Goal: Contribute content: Contribute content

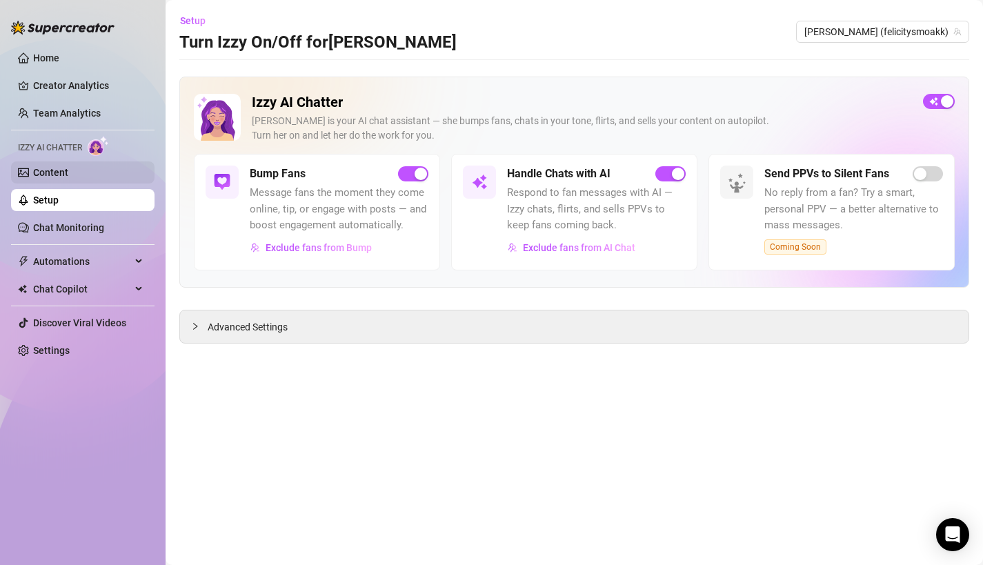
click at [68, 173] on link "Content" at bounding box center [50, 172] width 35 height 11
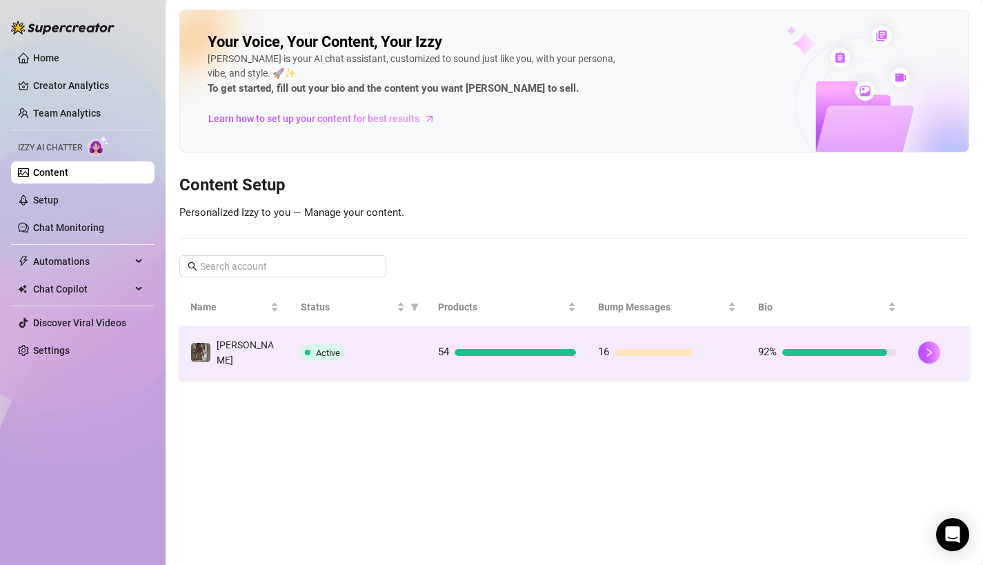
click at [206, 336] on td "[PERSON_NAME]" at bounding box center [234, 352] width 110 height 53
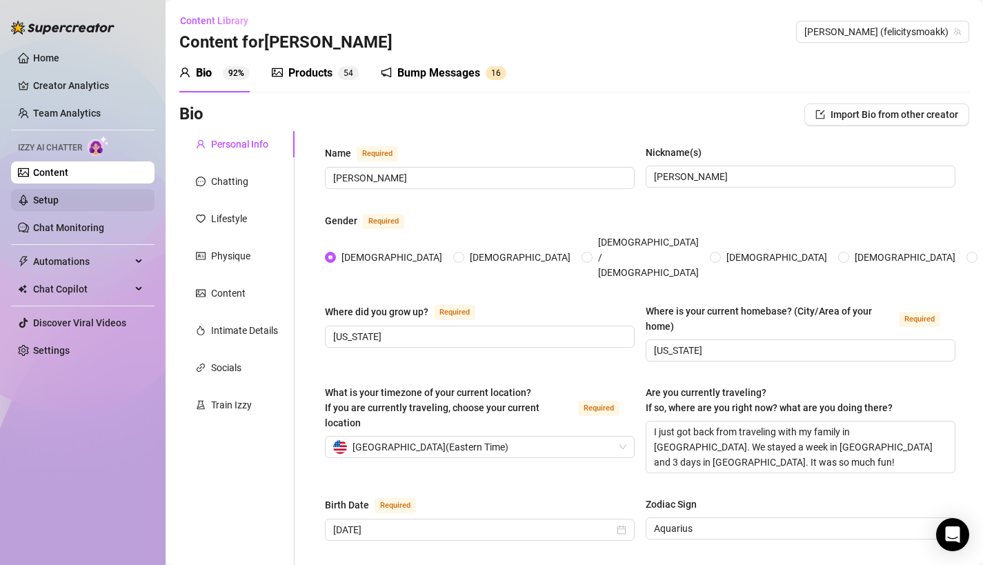
click at [57, 206] on link "Setup" at bounding box center [46, 200] width 26 height 11
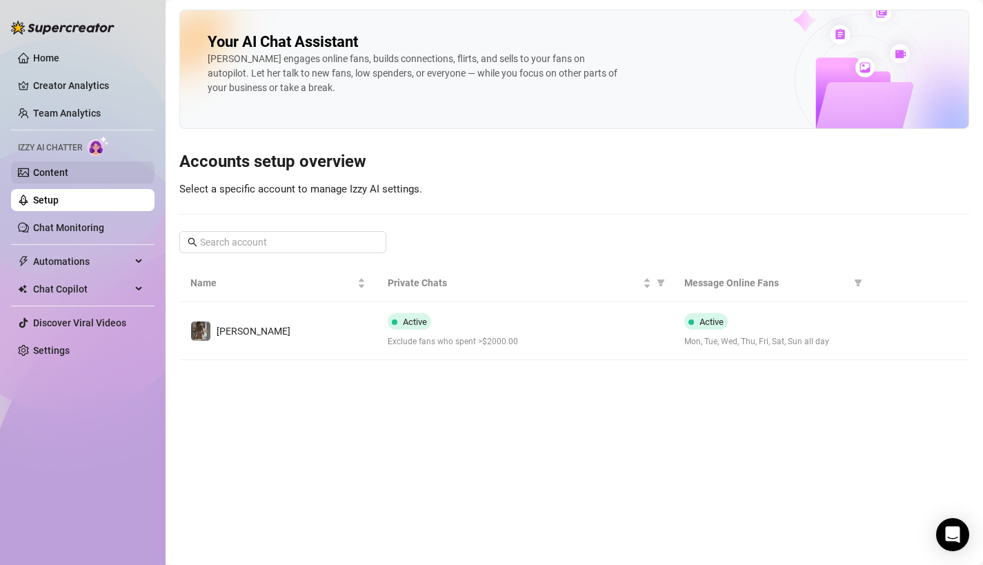
click at [68, 176] on link "Content" at bounding box center [50, 172] width 35 height 11
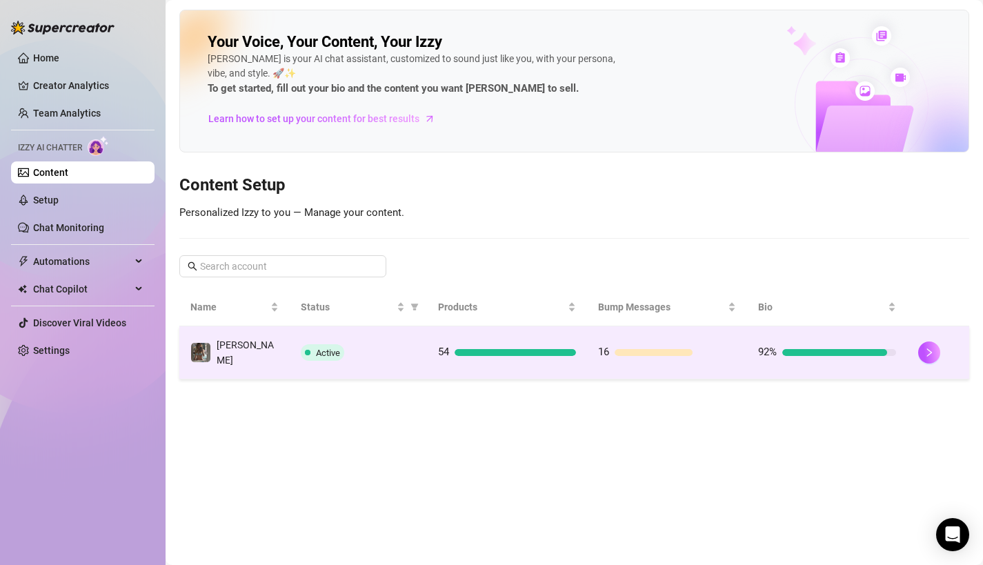
click at [259, 357] on td "[PERSON_NAME]" at bounding box center [234, 352] width 110 height 53
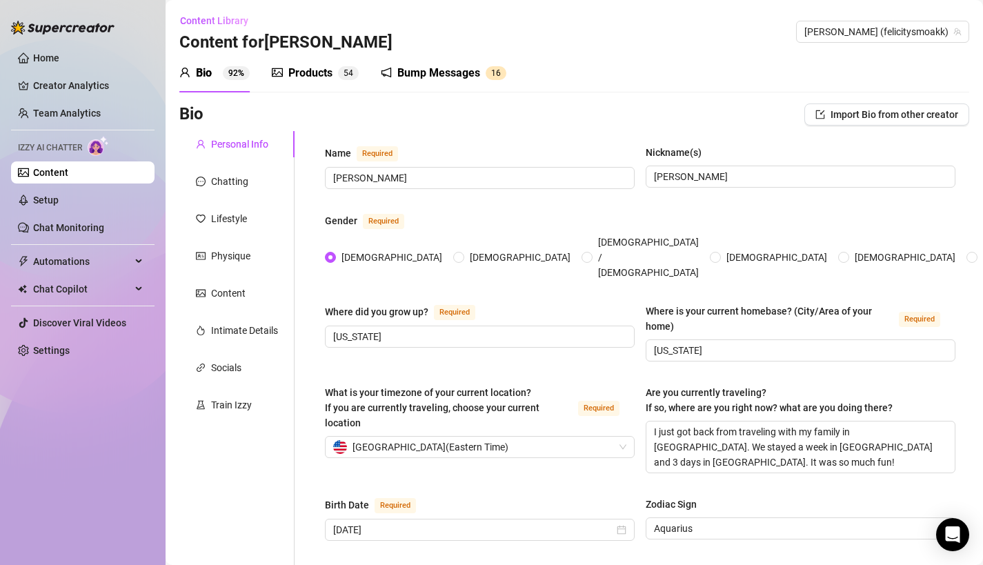
click at [281, 68] on icon "picture" at bounding box center [277, 72] width 11 height 9
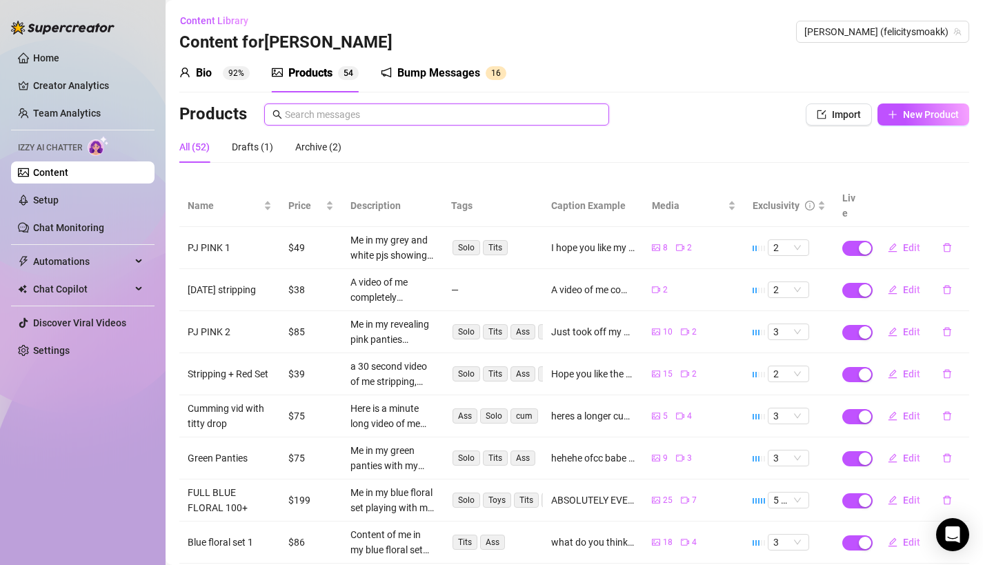
click at [473, 113] on input "text" at bounding box center [443, 114] width 316 height 15
type input "s"
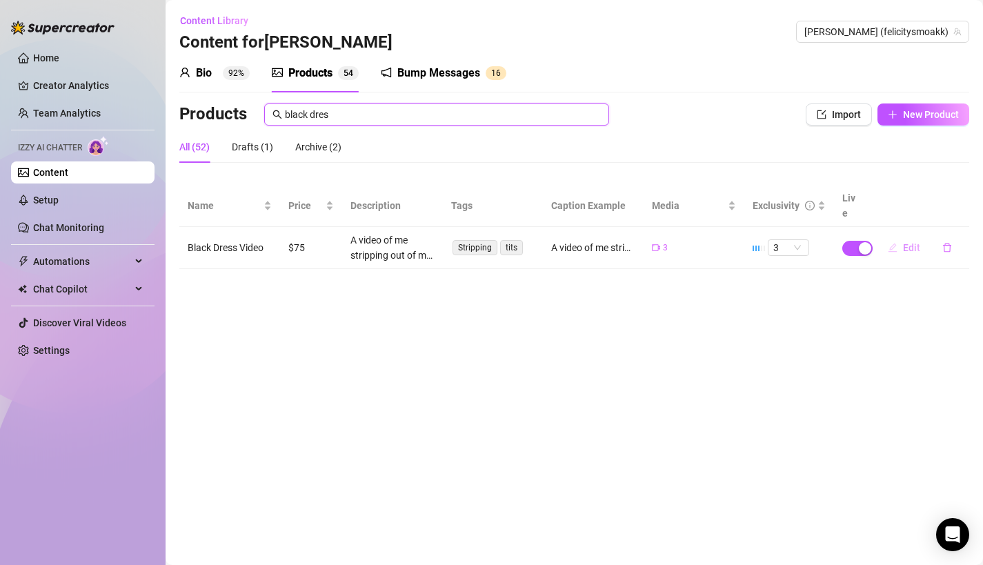
type input "black dres"
click at [902, 237] on button "Edit" at bounding box center [904, 248] width 55 height 22
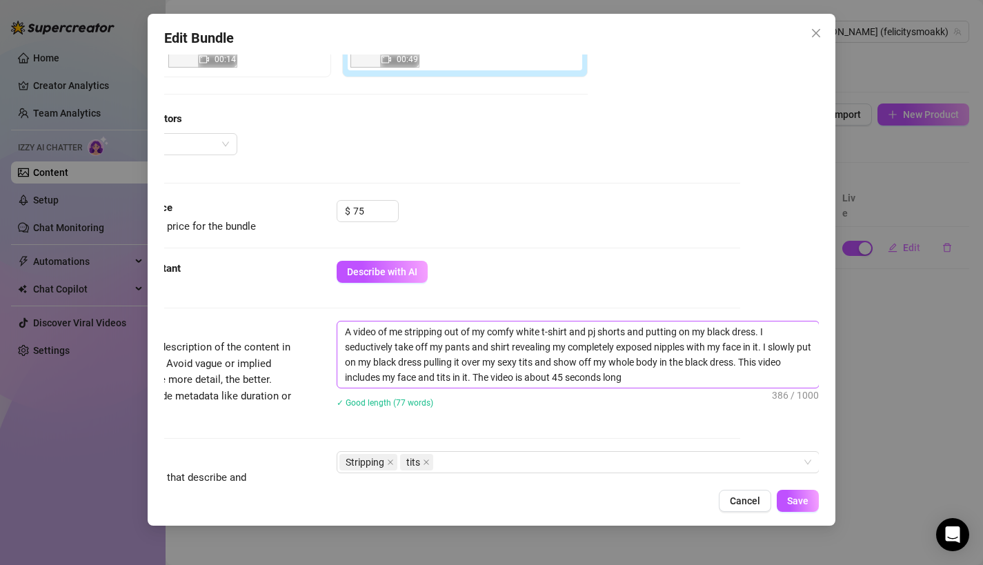
scroll to position [305, 79]
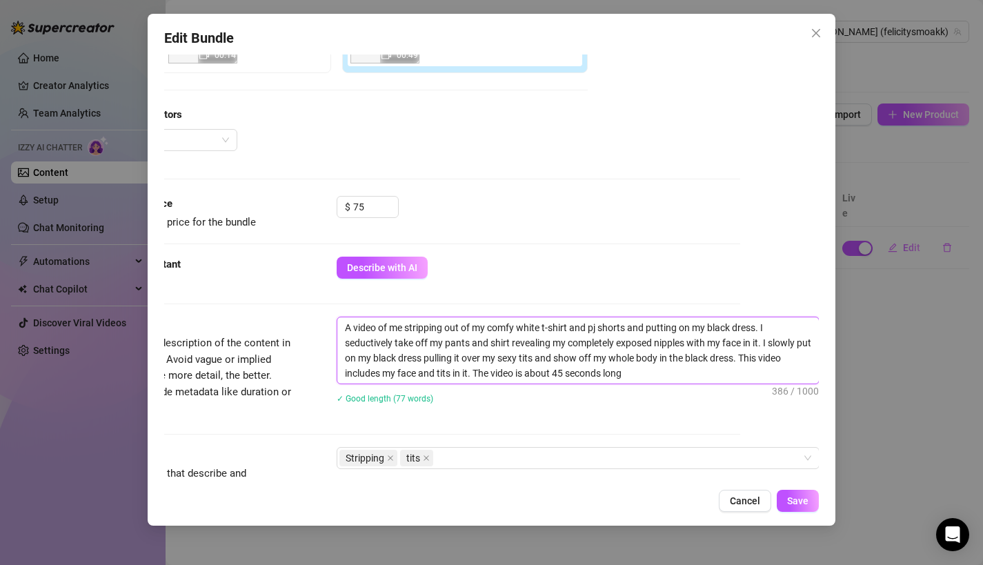
click at [637, 377] on textarea "A video of me stripping out of my comfy white t-shirt and pj shorts and putting…" at bounding box center [578, 350] width 482 height 66
type textarea "A video of me stripping out of my comfy white t-shirt and pj shorts and putting…"
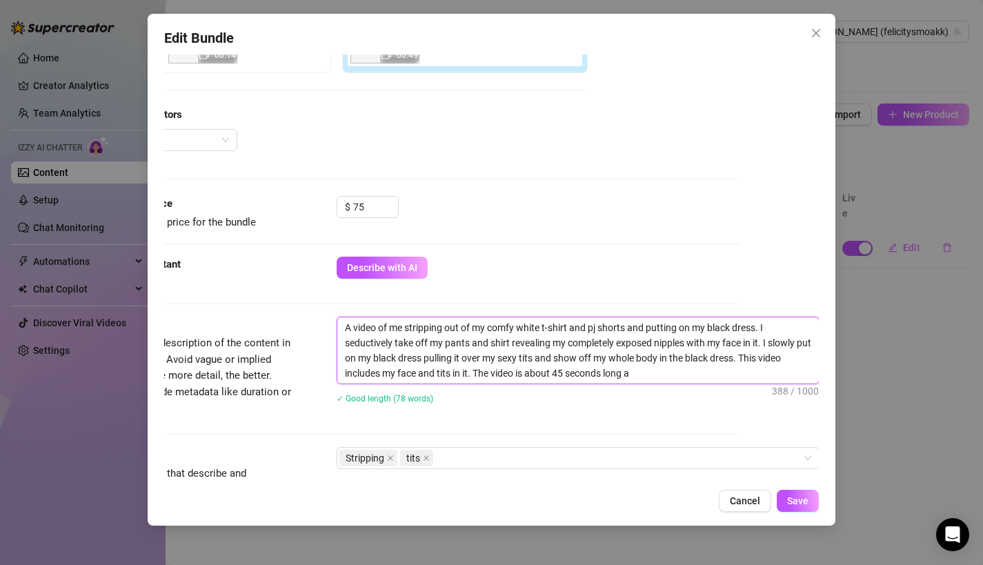
type textarea "A video of me stripping out of my comfy white t-shirt and pj shorts and putting…"
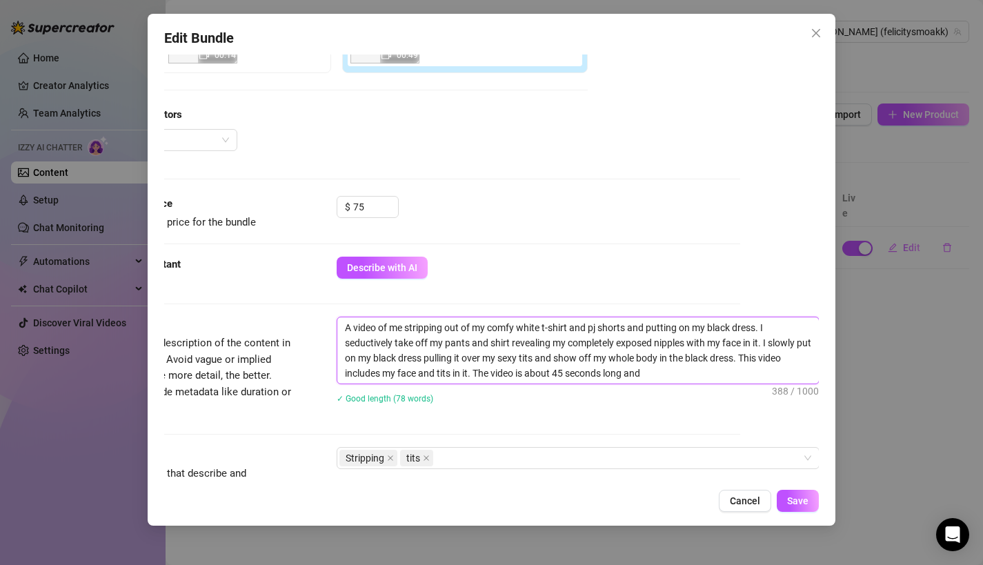
type textarea "A video of me stripping out of my comfy white t-shirt and pj shorts and putting…"
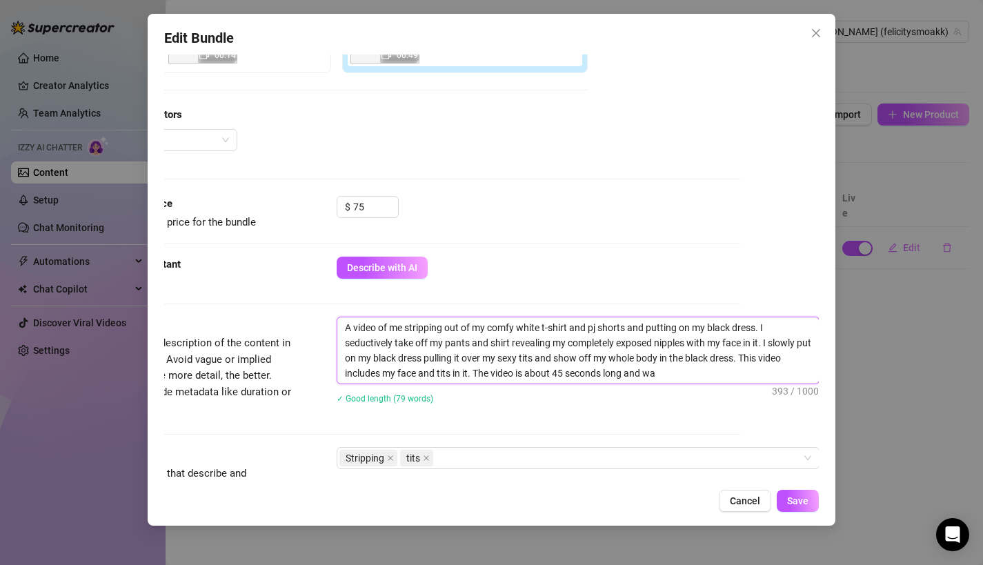
type textarea "A video of me stripping out of my comfy white t-shirt and pj shorts and putting…"
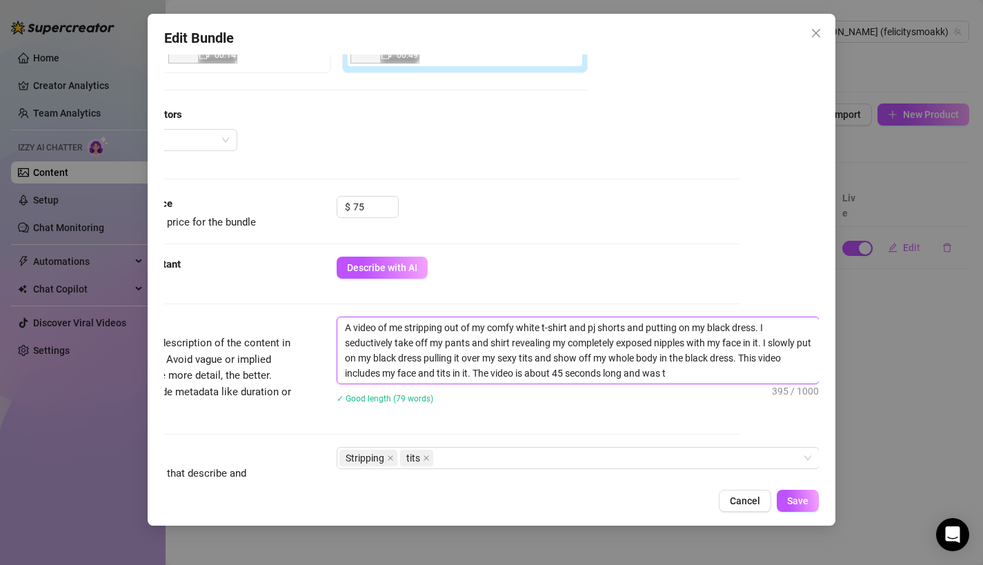
type textarea "A video of me stripping out of my comfy white t-shirt and pj shorts and putting…"
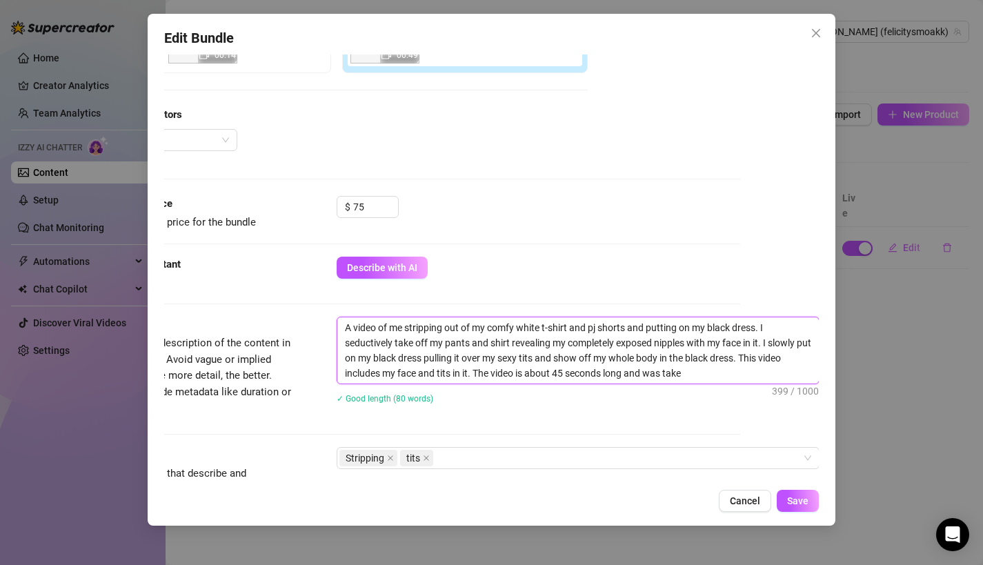
type textarea "A video of me stripping out of my comfy white t-shirt and pj shorts and putting…"
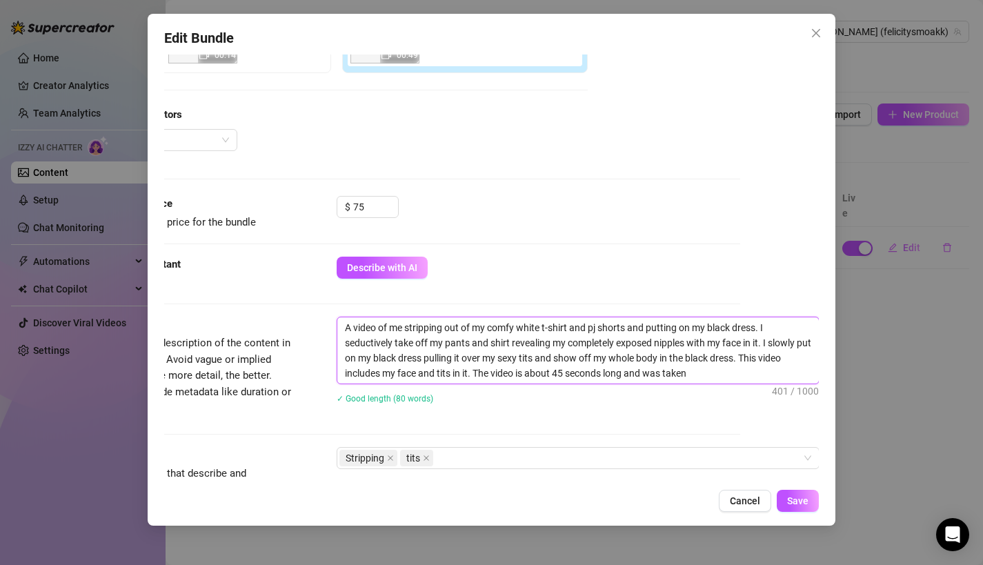
type textarea "A video of me stripping out of my comfy white t-shirt and pj shorts and putting…"
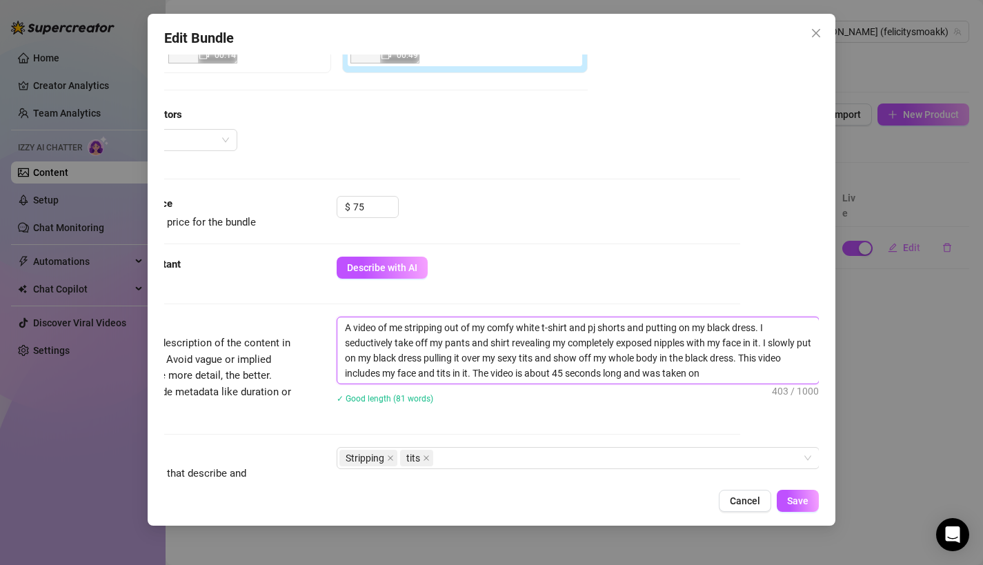
type textarea "A video of me stripping out of my comfy white t-shirt and pj shorts and putting…"
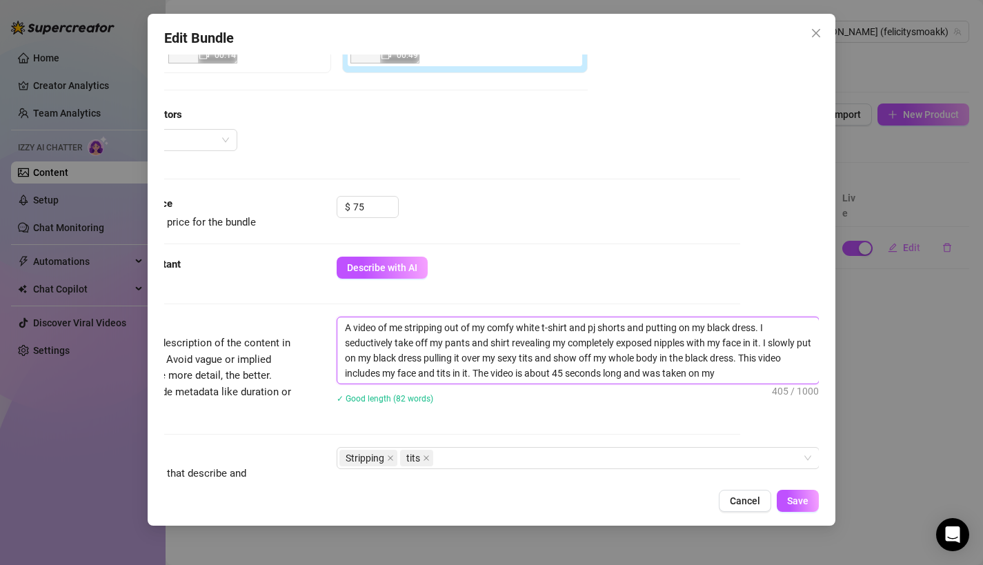
type textarea "A video of me stripping out of my comfy white t-shirt and pj shorts and putting…"
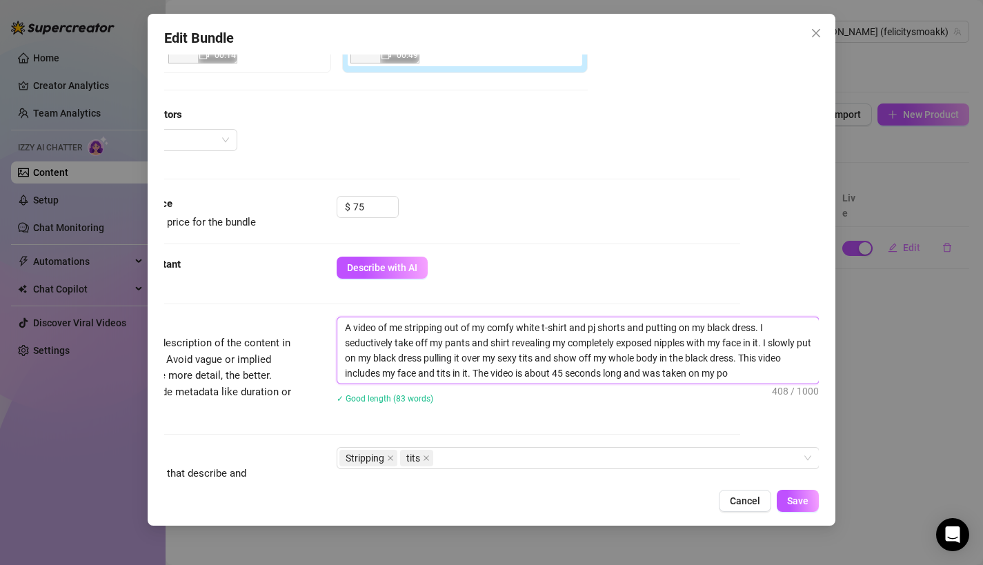
type textarea "A video of me stripping out of my comfy white t-shirt and pj shorts and putting…"
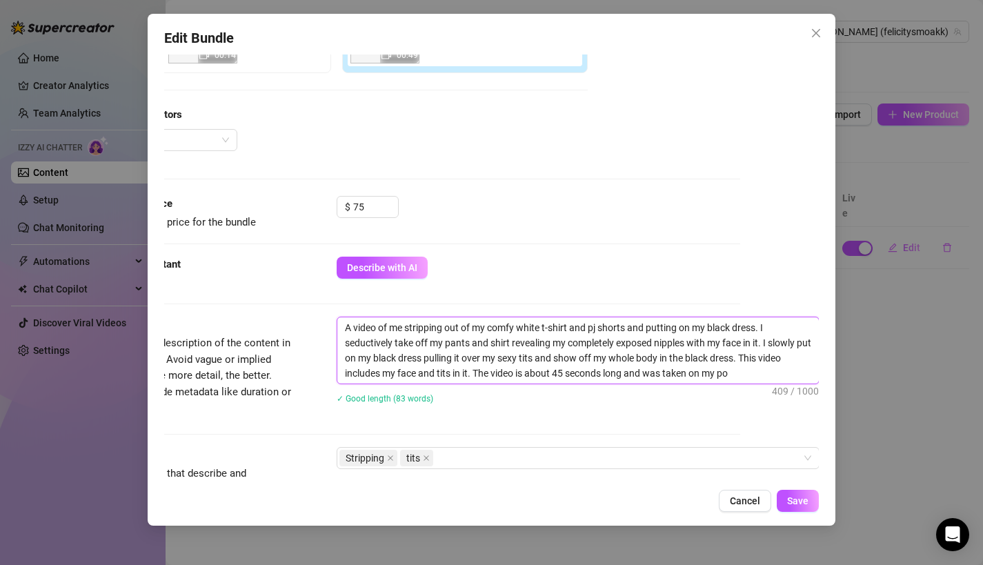
type textarea "A video of me stripping out of my comfy white t-shirt and pj shorts and putting…"
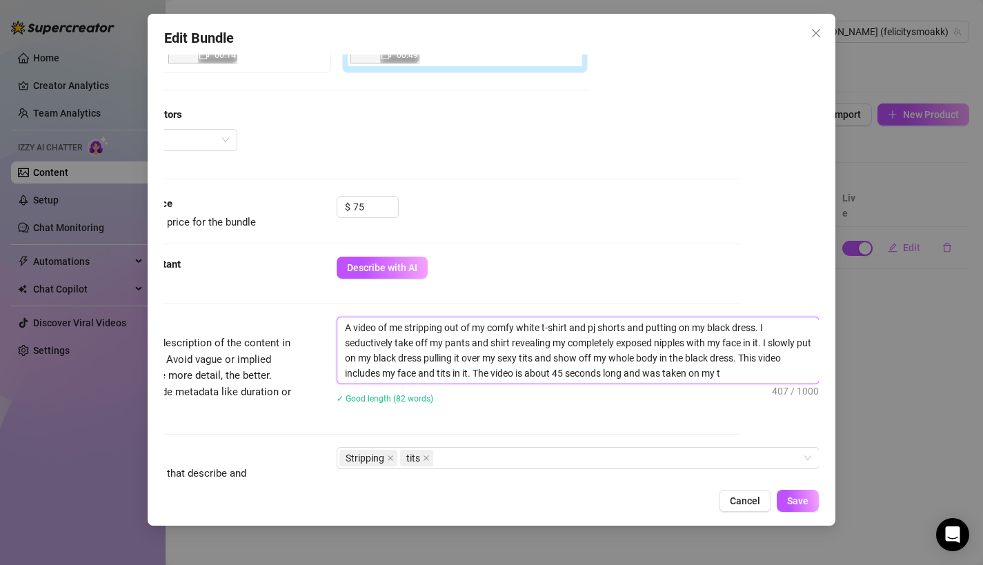
type textarea "A video of me stripping out of my comfy white t-shirt and pj shorts and putting…"
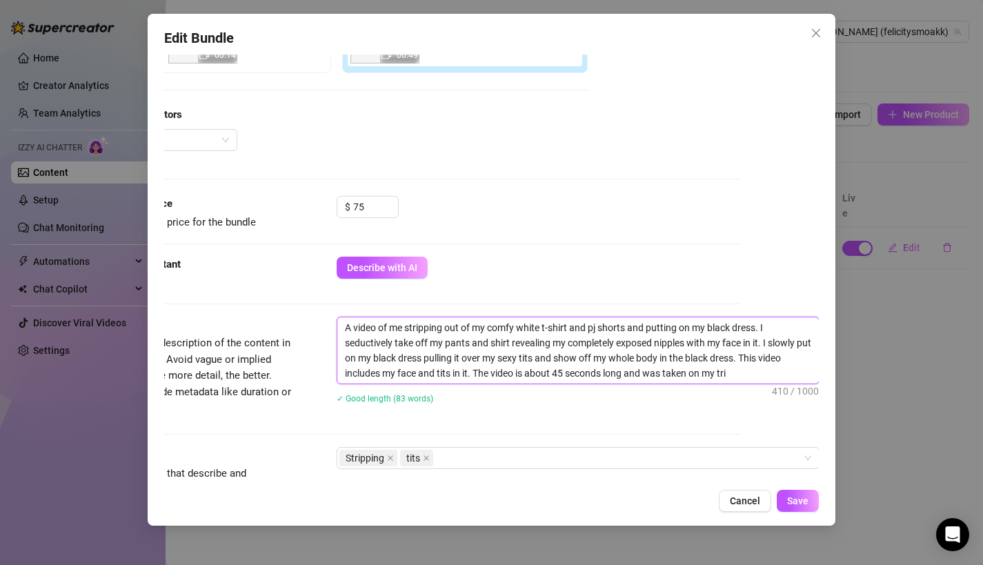
type textarea "A video of me stripping out of my comfy white t-shirt and pj shorts and putting…"
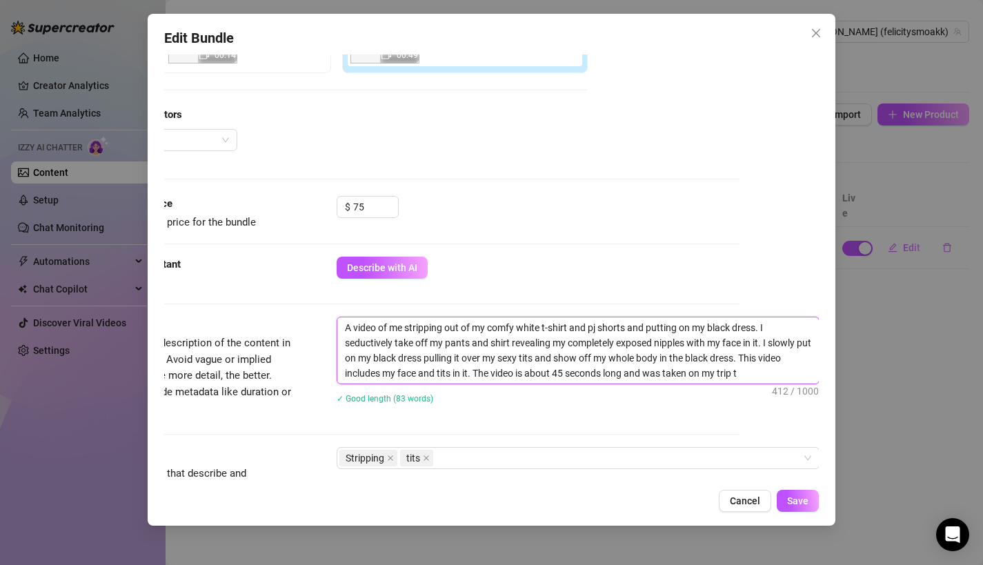
type textarea "A video of me stripping out of my comfy white t-shirt and pj shorts and putting…"
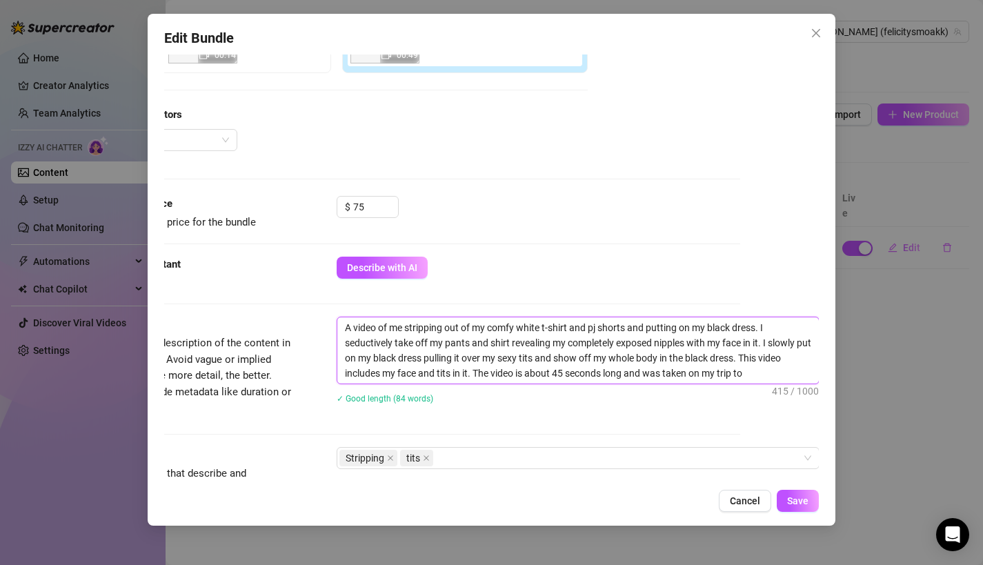
type textarea "A video of me stripping out of my comfy white t-shirt and pj shorts and putting…"
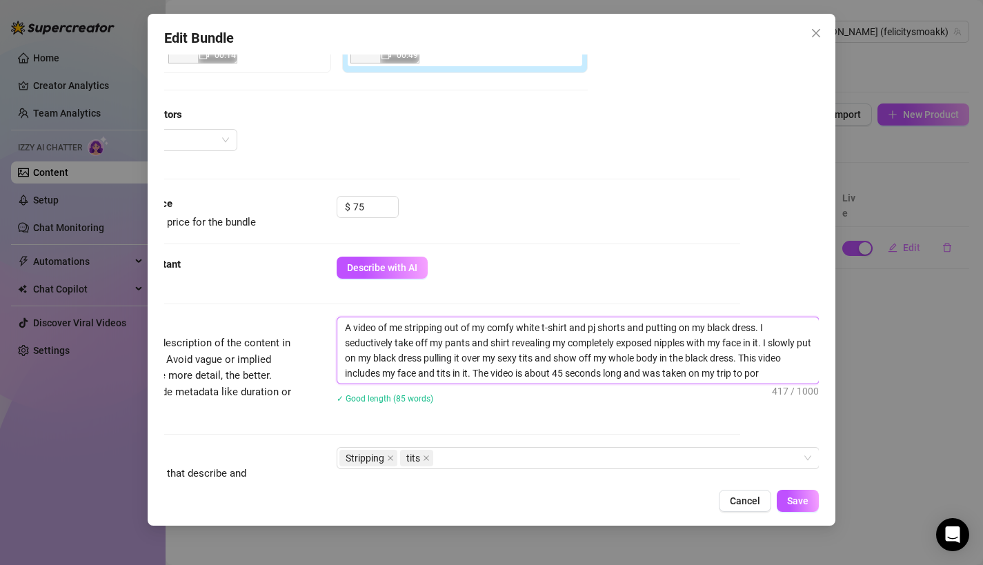
type textarea "A video of me stripping out of my comfy white t-shirt and pj shorts and putting…"
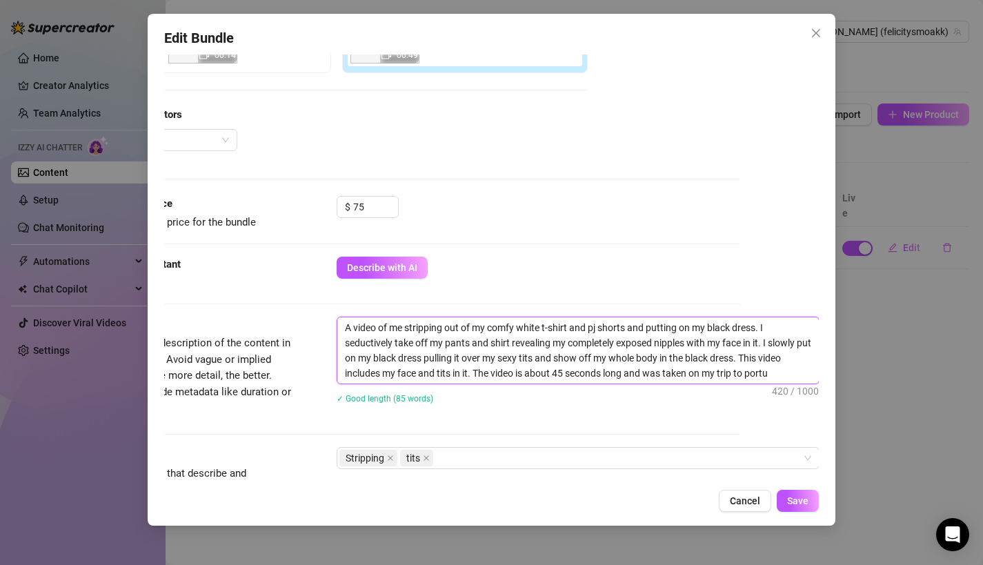
type textarea "A video of me stripping out of my comfy white t-shirt and pj shorts and putting…"
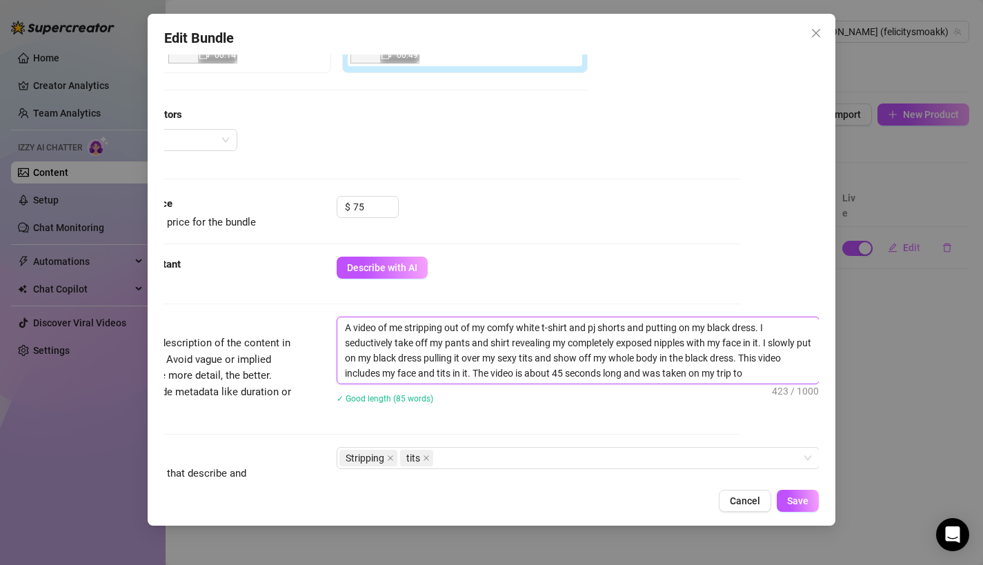
type textarea "A video of me stripping out of my comfy white t-shirt and pj shorts and putting…"
click at [772, 368] on textarea "A video of me stripping out of my comfy white t-shirt and pj shorts and putting…" at bounding box center [578, 350] width 482 height 66
click at [754, 371] on textarea "A video of me stripping out of my comfy white t-shirt and pj shorts and putting…" at bounding box center [578, 350] width 482 height 66
click at [753, 373] on textarea "A video of me stripping out of my comfy white t-shirt and pj shorts and putting…" at bounding box center [578, 350] width 482 height 66
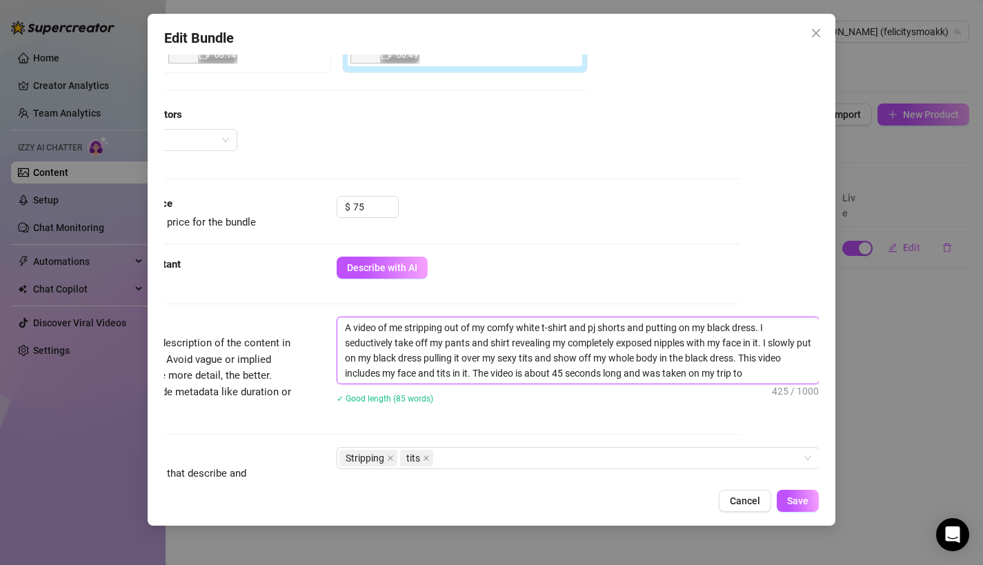
type textarea "A video of me stripping out of my comfy white t-shirt and pj shorts and putting…"
click at [800, 372] on textarea "A video of me stripping out of my comfy white t-shirt and pj shorts and putting…" at bounding box center [578, 350] width 482 height 66
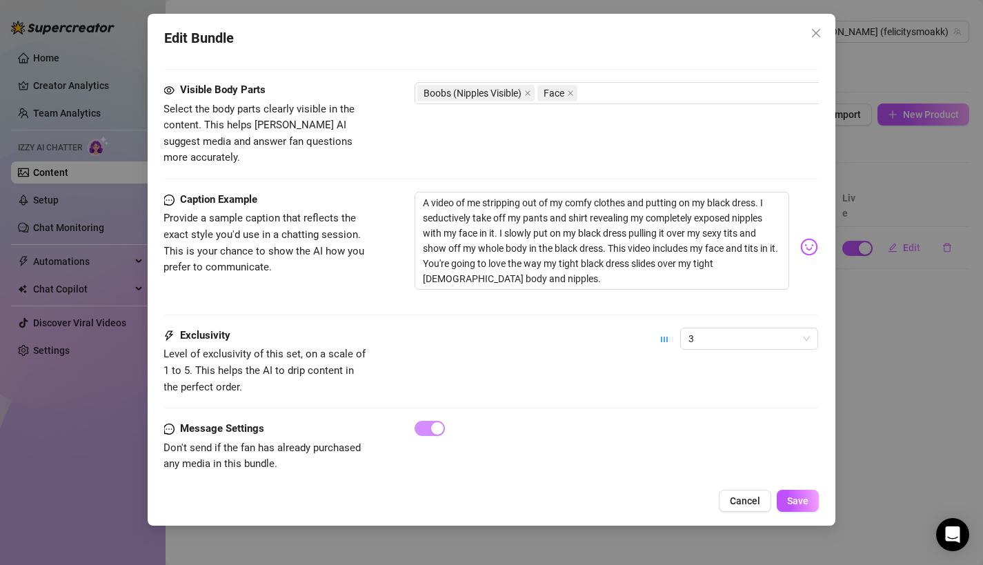
scroll to position [763, 0]
type textarea "A video of me stripping out of my comfy white t-shirt and pj shorts and putting…"
click at [804, 501] on span "Save" at bounding box center [797, 500] width 21 height 11
